Goal: Task Accomplishment & Management: Use online tool/utility

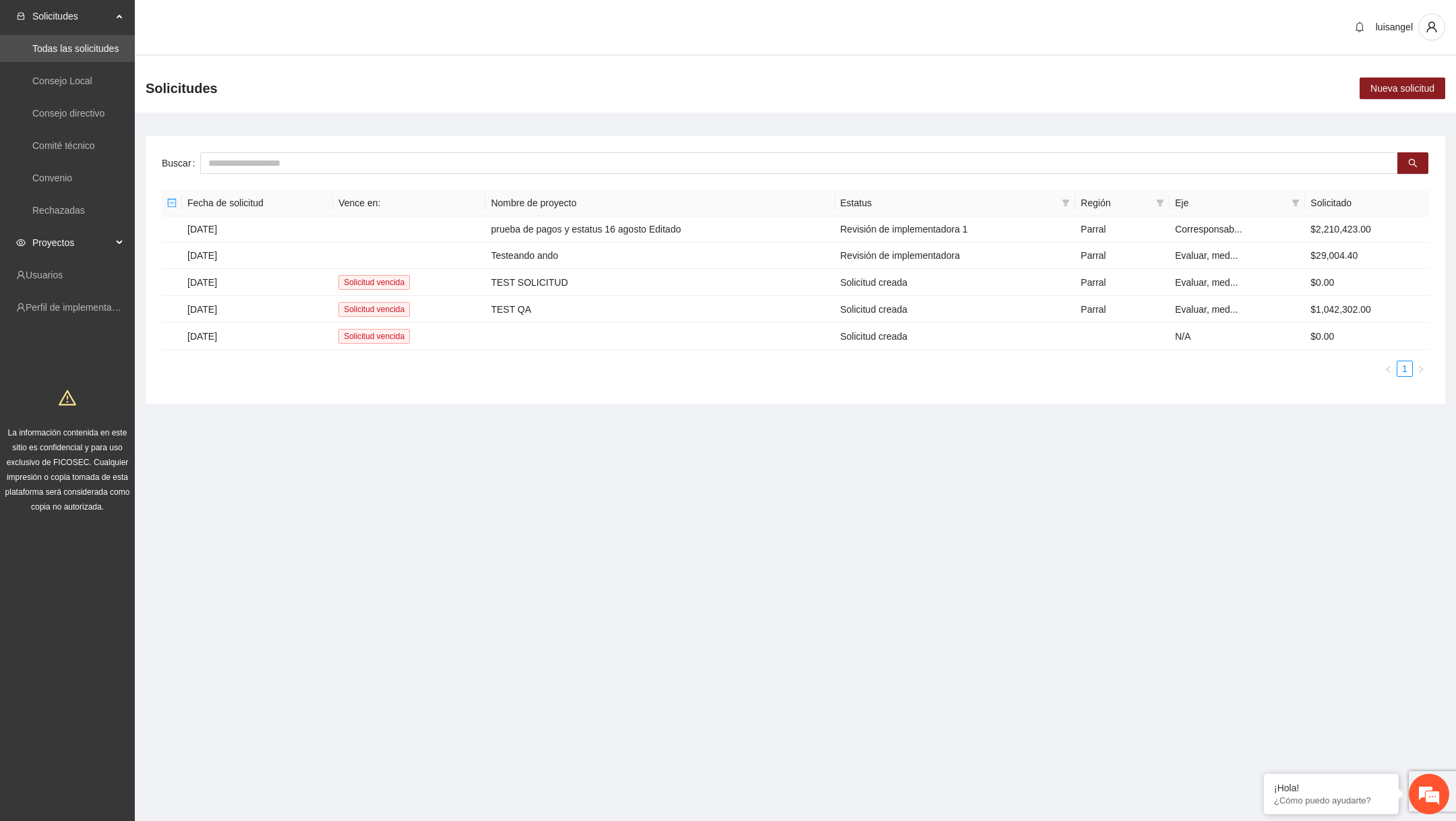
click at [125, 242] on div "Proyectos" at bounding box center [67, 243] width 135 height 27
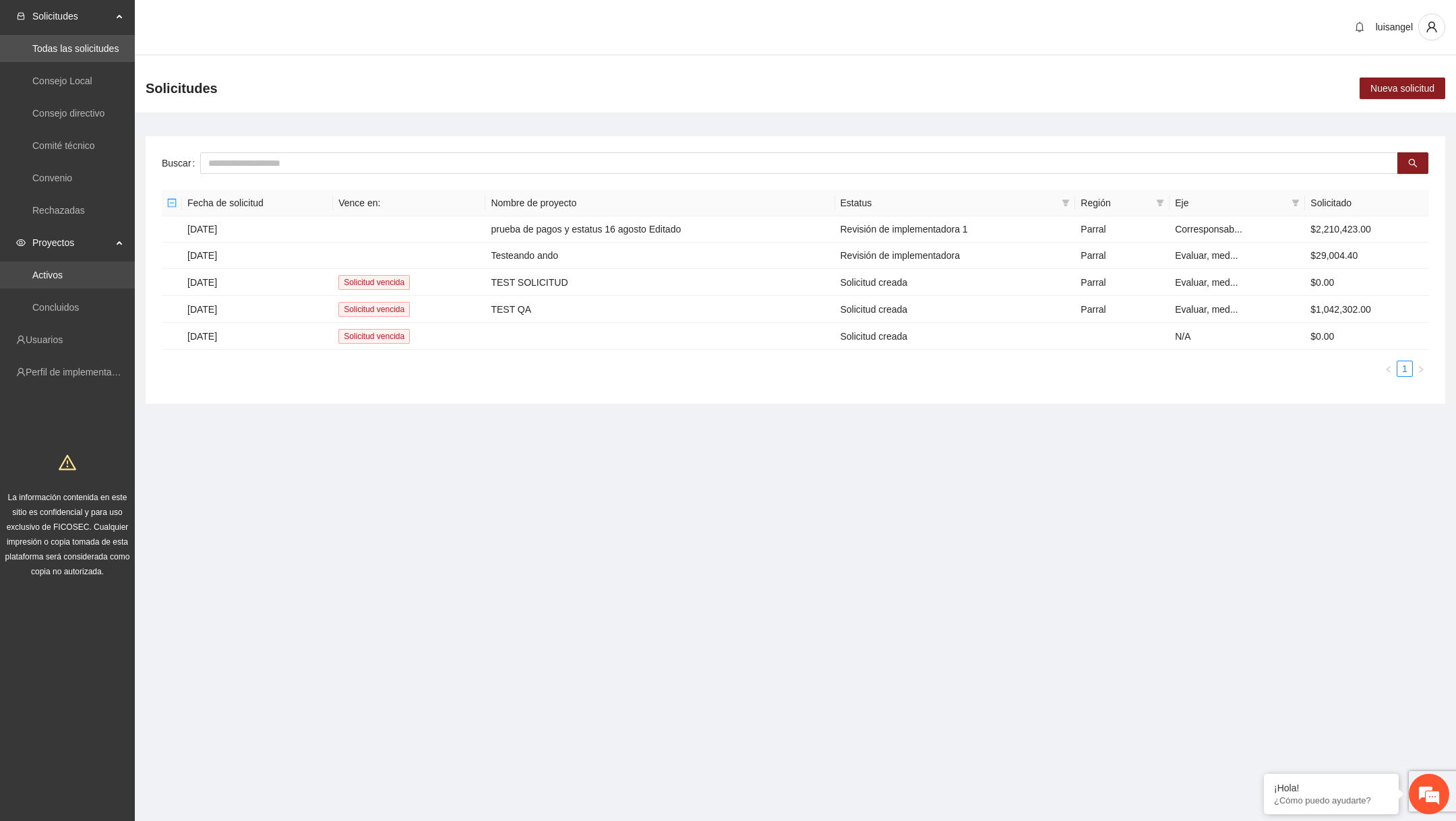
click at [63, 269] on link "Activos" at bounding box center [47, 274] width 30 height 10
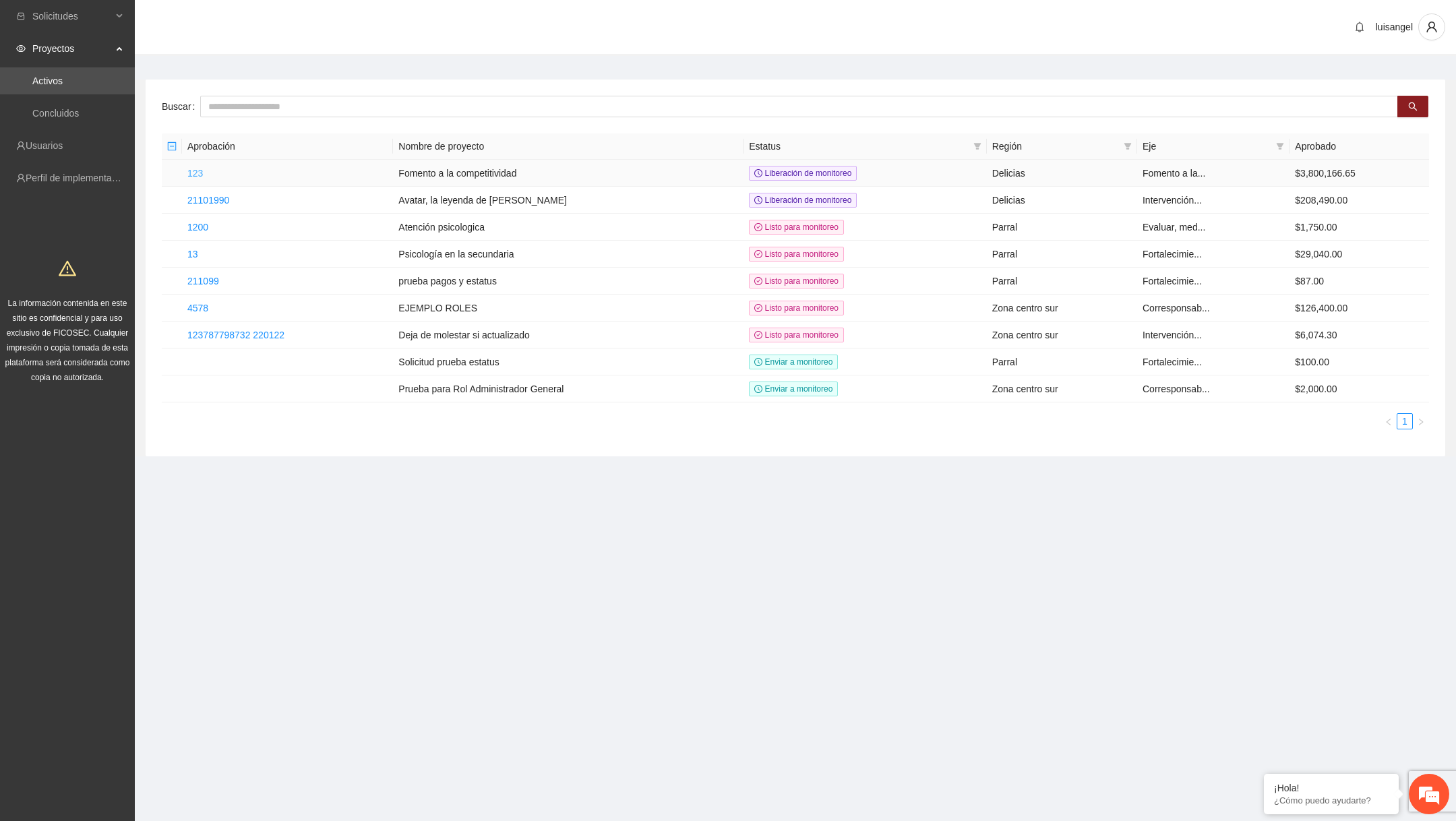
click at [197, 168] on link "123" at bounding box center [195, 173] width 15 height 10
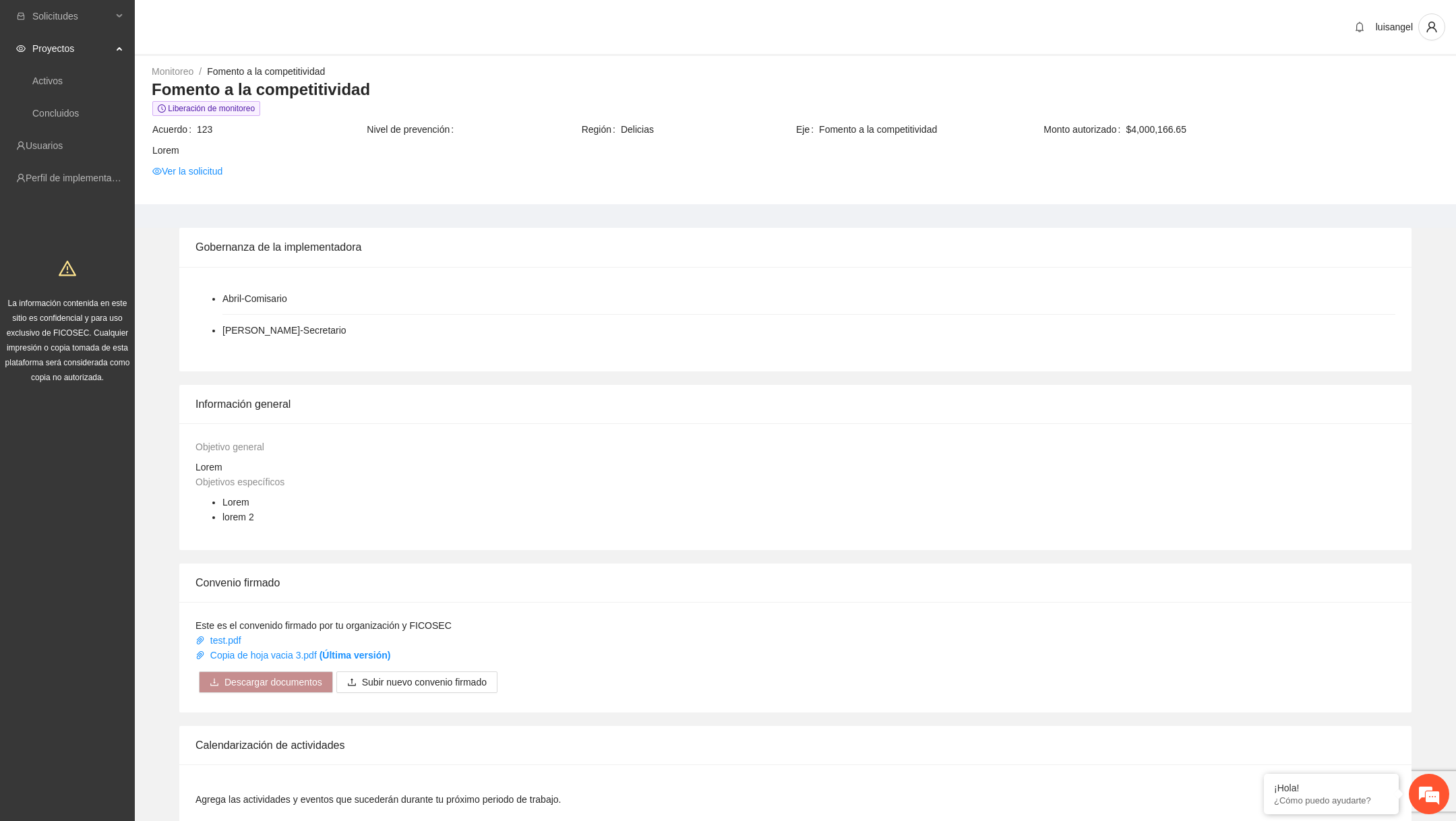
scroll to position [580, 0]
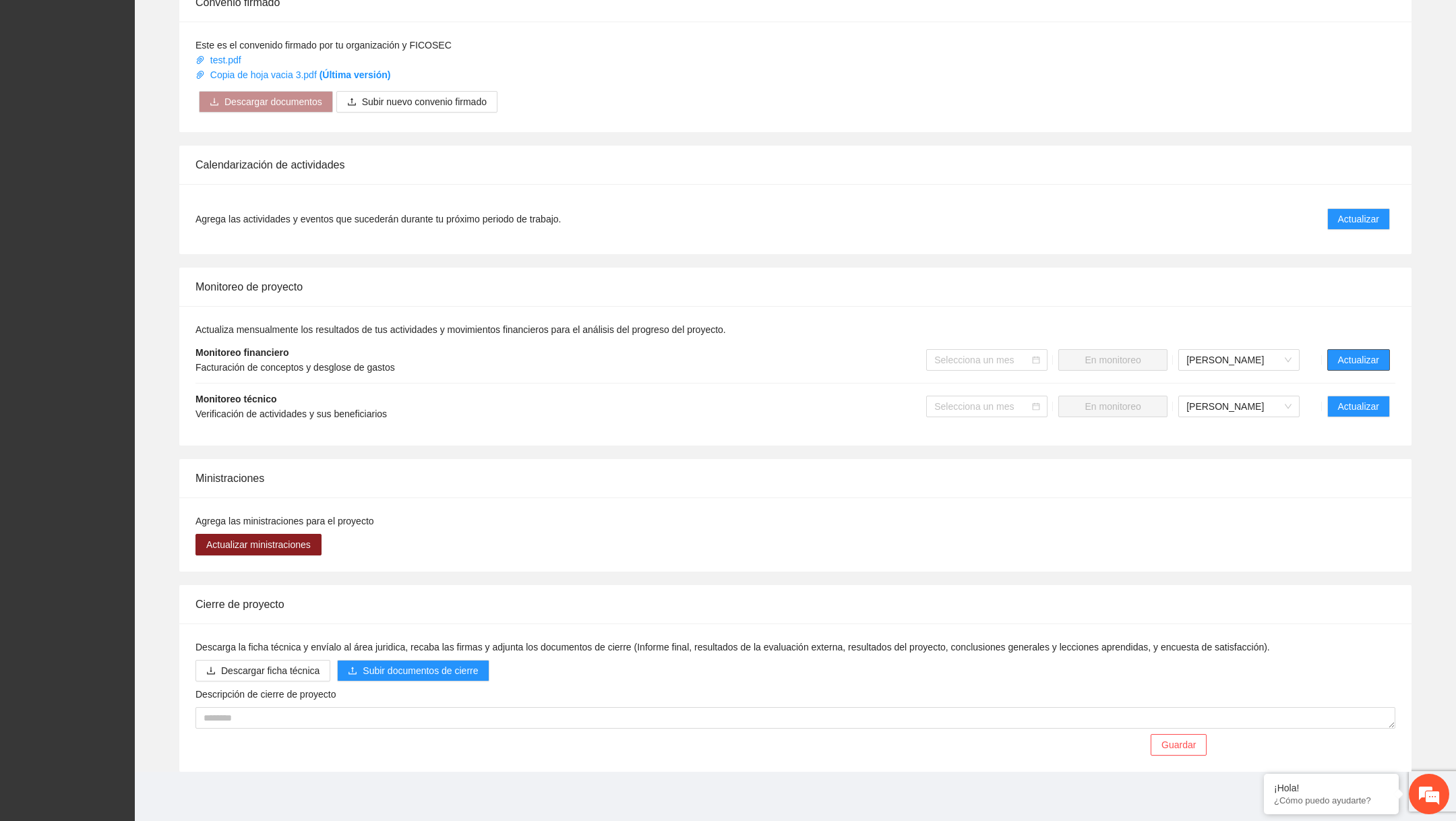
click at [1331, 356] on button "Actualizar" at bounding box center [1359, 359] width 63 height 22
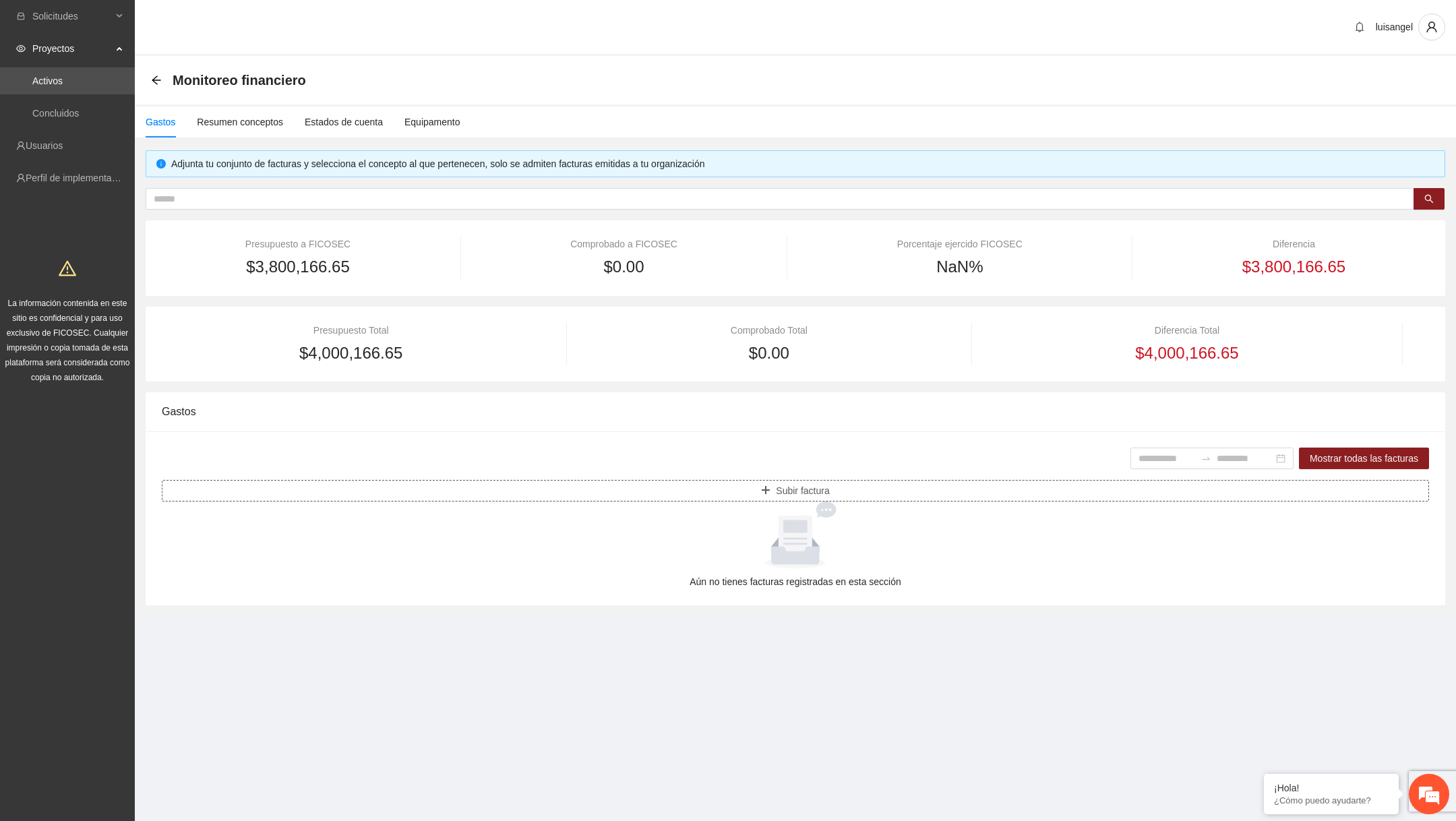
click at [824, 497] on button "Subir factura" at bounding box center [795, 490] width 1267 height 22
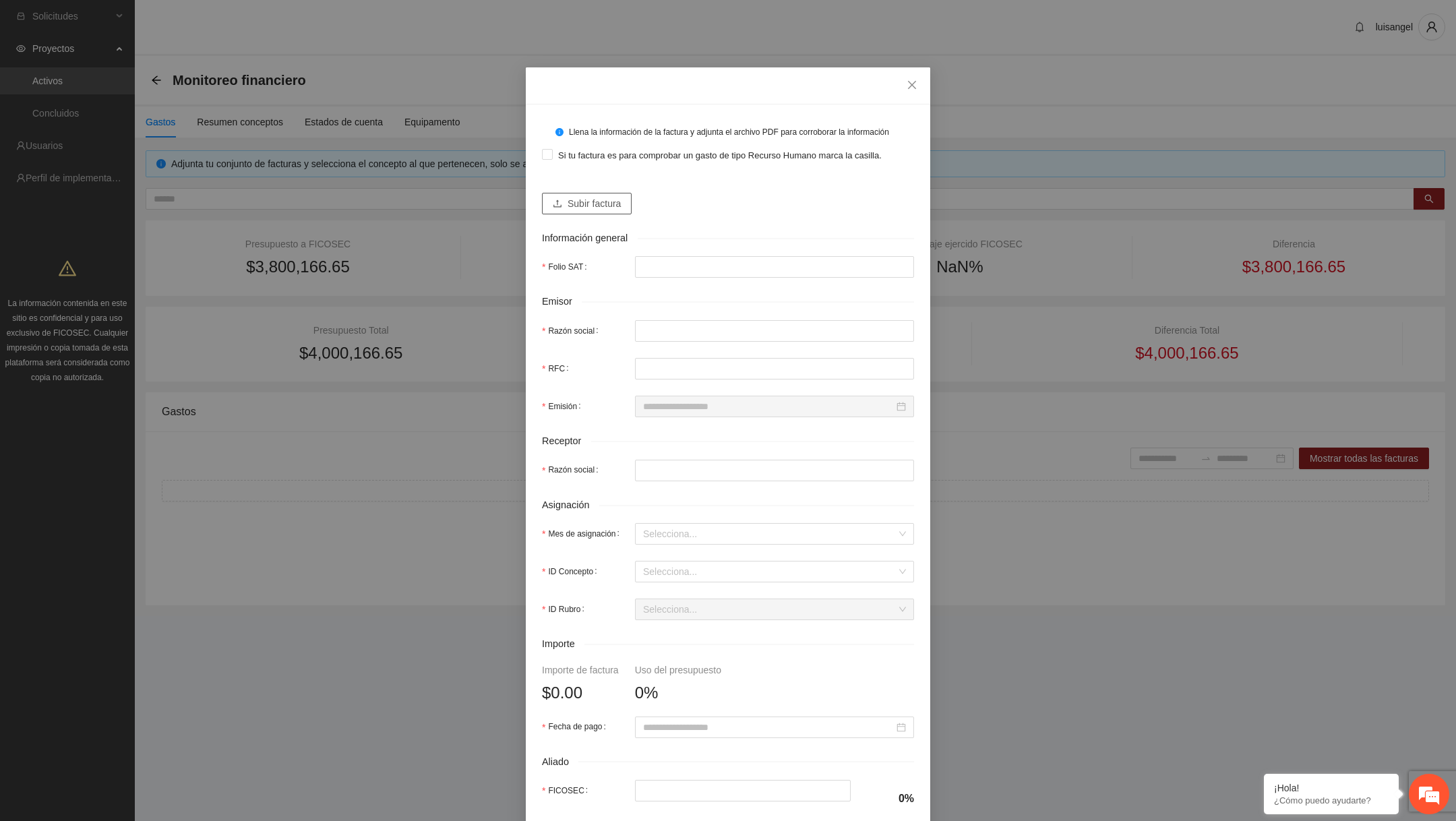
click at [588, 208] on button "Subir factura" at bounding box center [587, 204] width 90 height 22
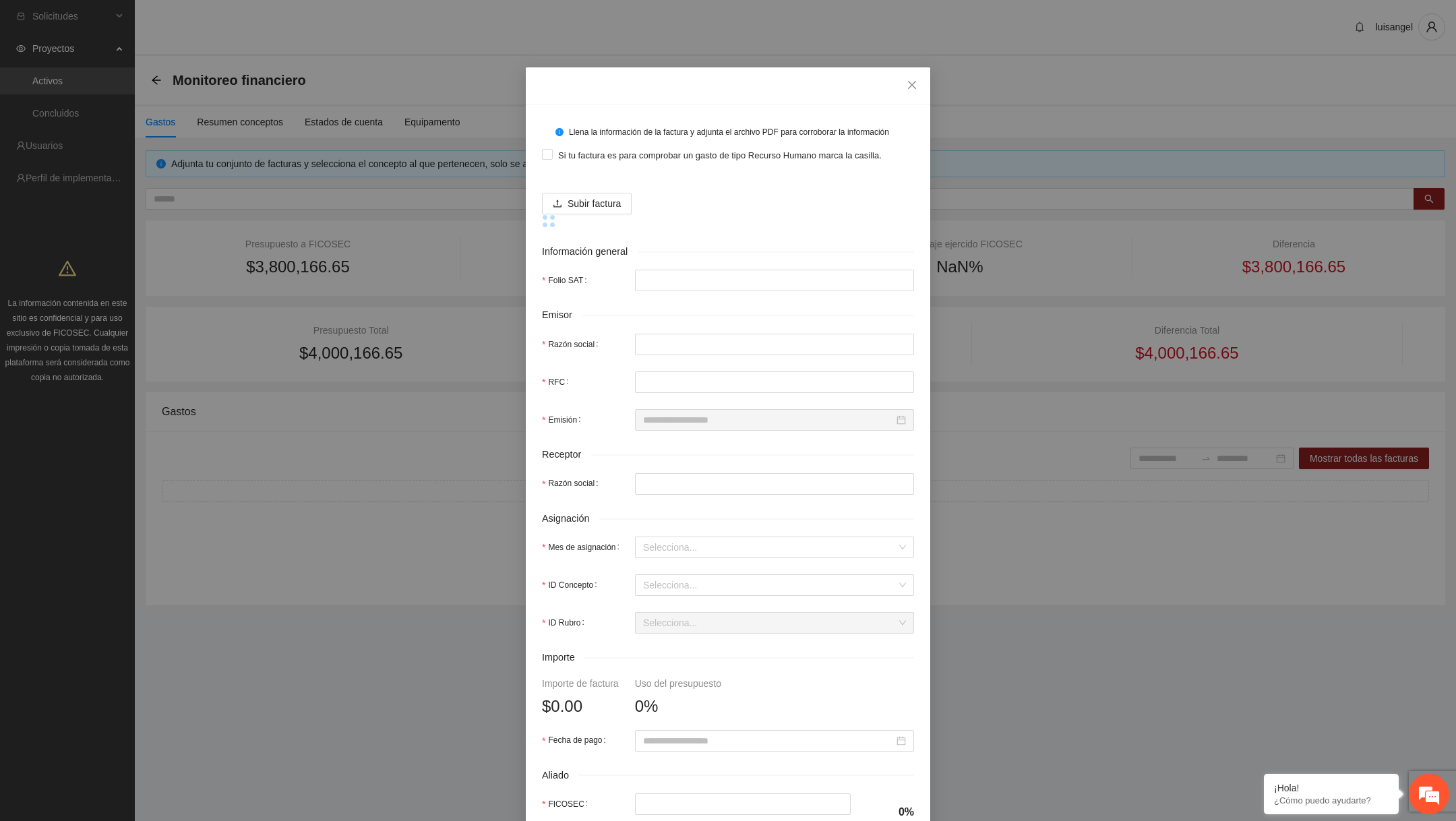
type input "**********"
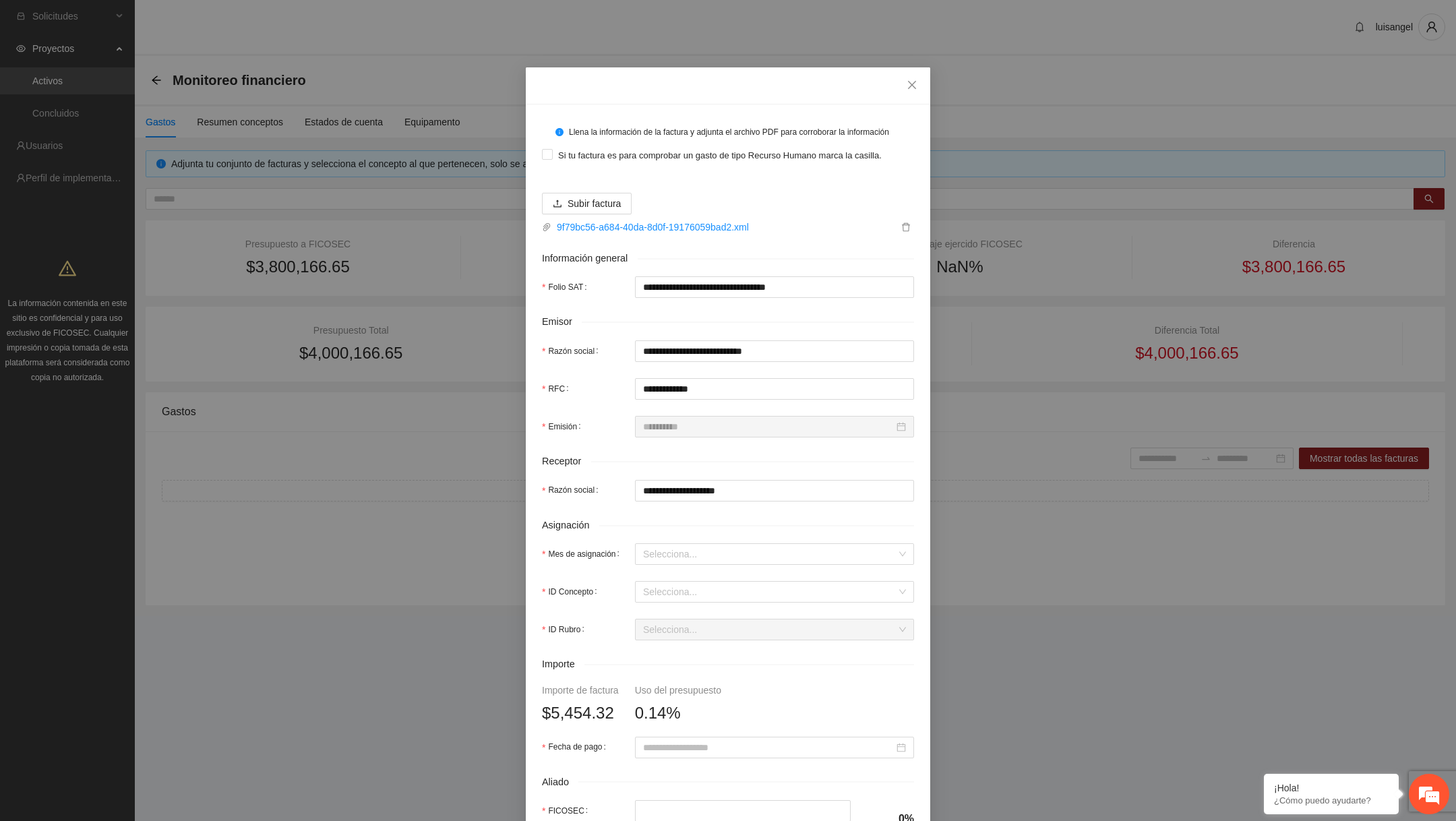
type input "**********"
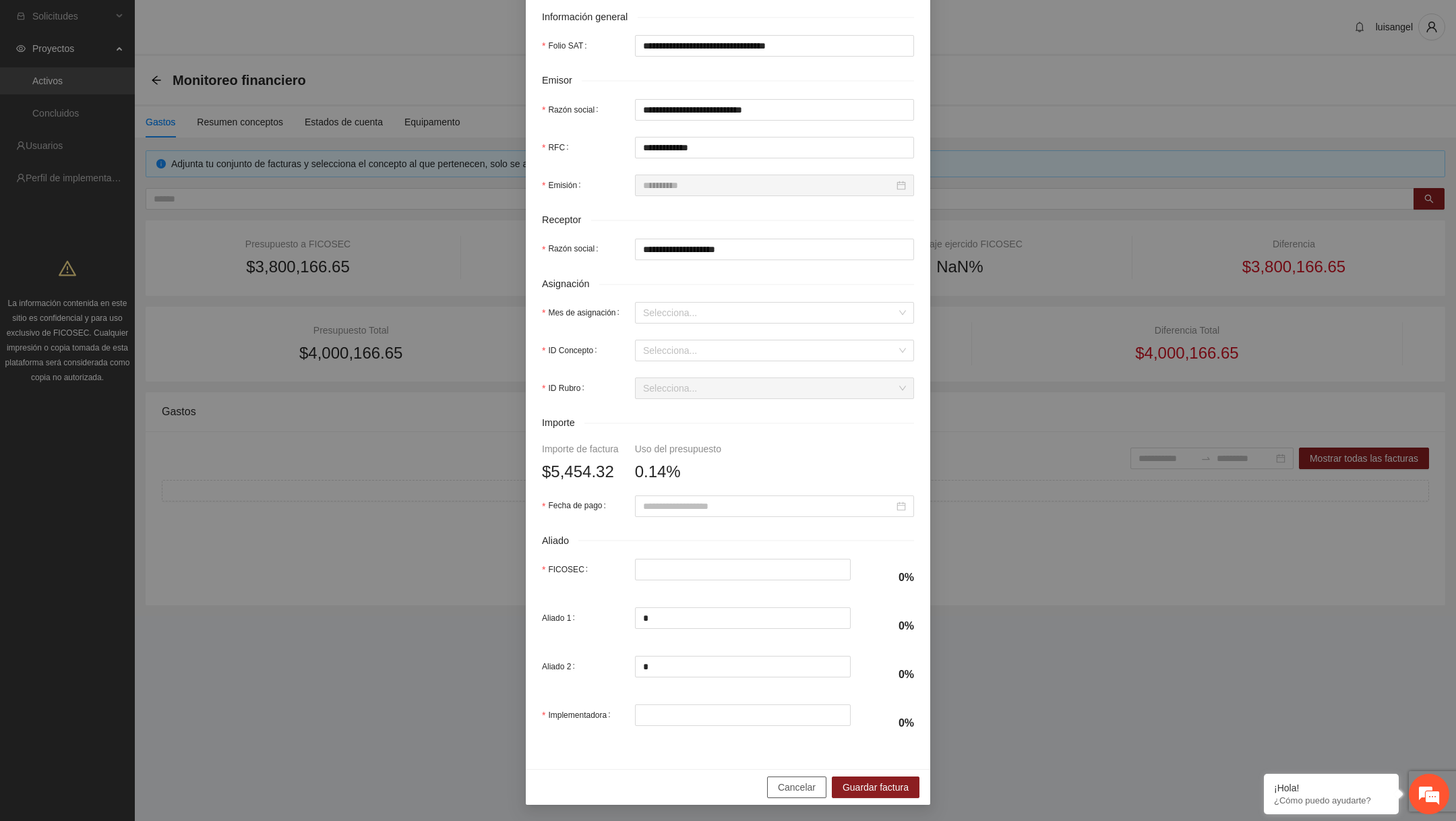
click at [779, 792] on span "Cancelar" at bounding box center [797, 787] width 38 height 15
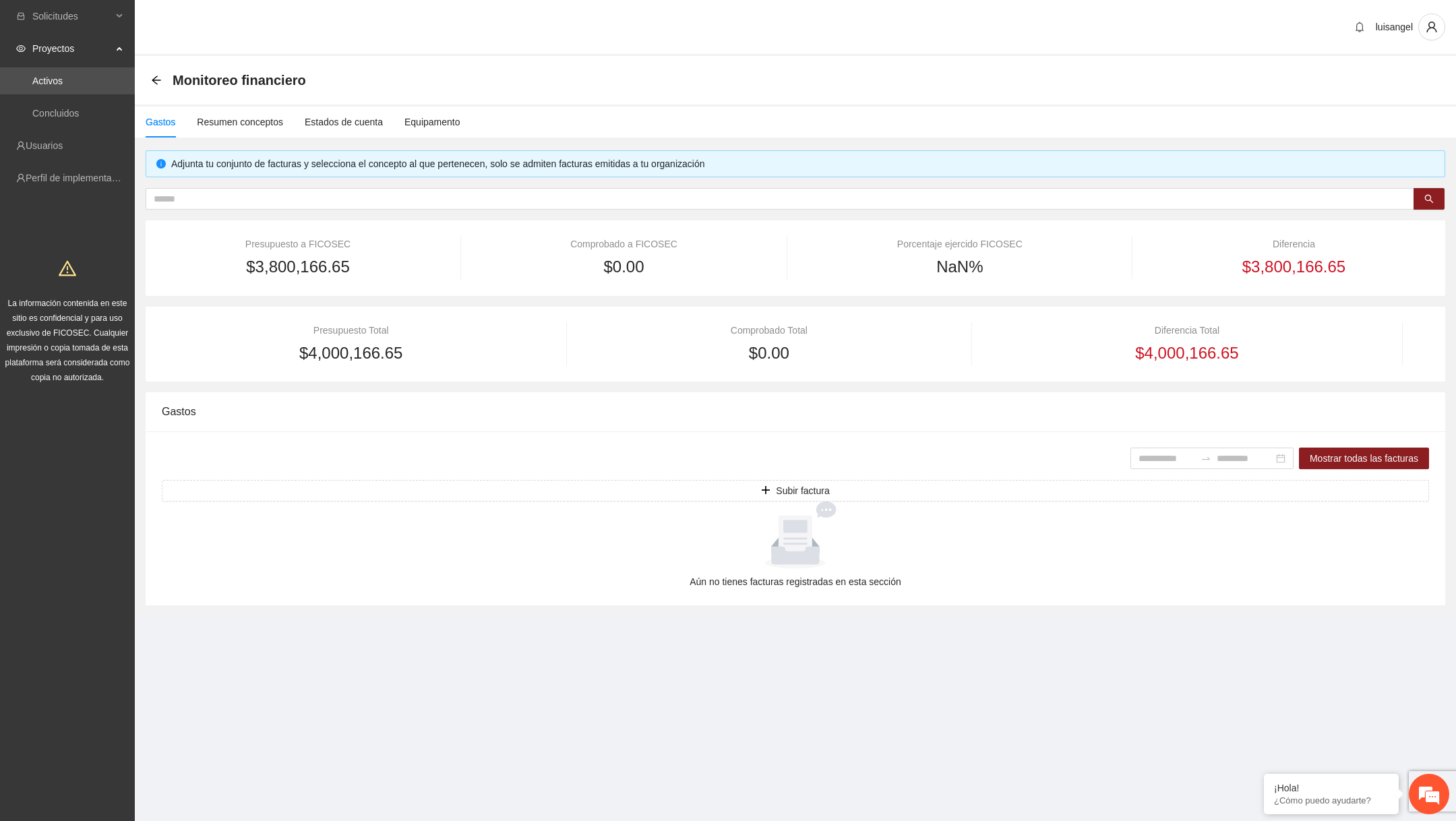
scroll to position [166, 0]
